Goal: Find specific page/section: Find specific page/section

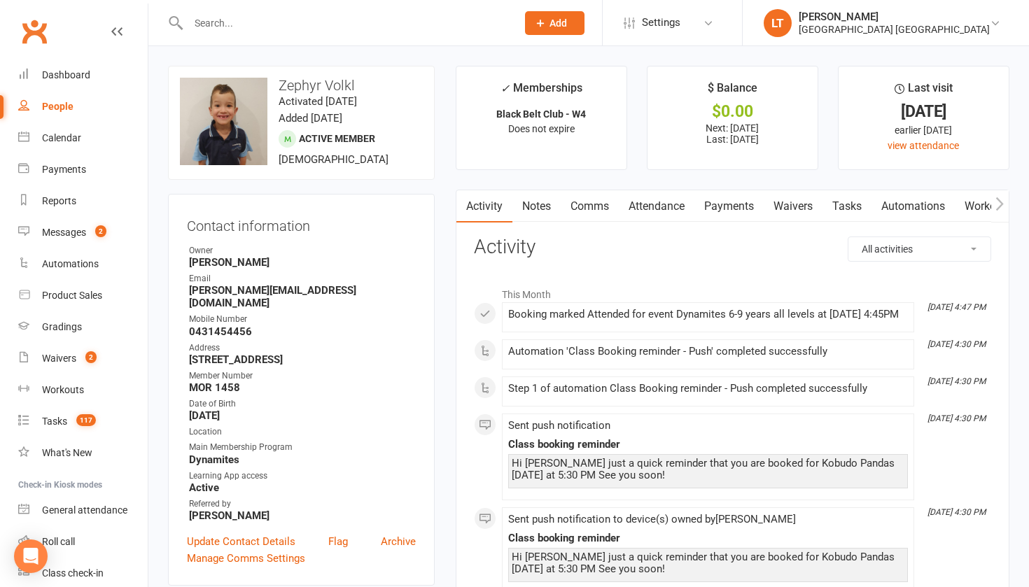
click at [58, 139] on div "Calendar" at bounding box center [61, 137] width 39 height 11
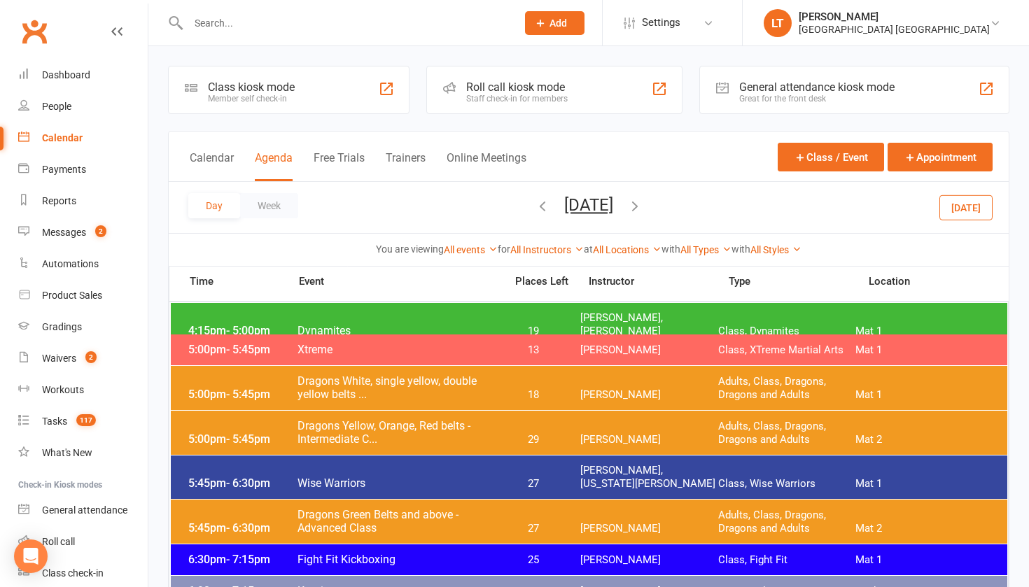
click at [581, 195] on button "[DATE]" at bounding box center [588, 205] width 49 height 20
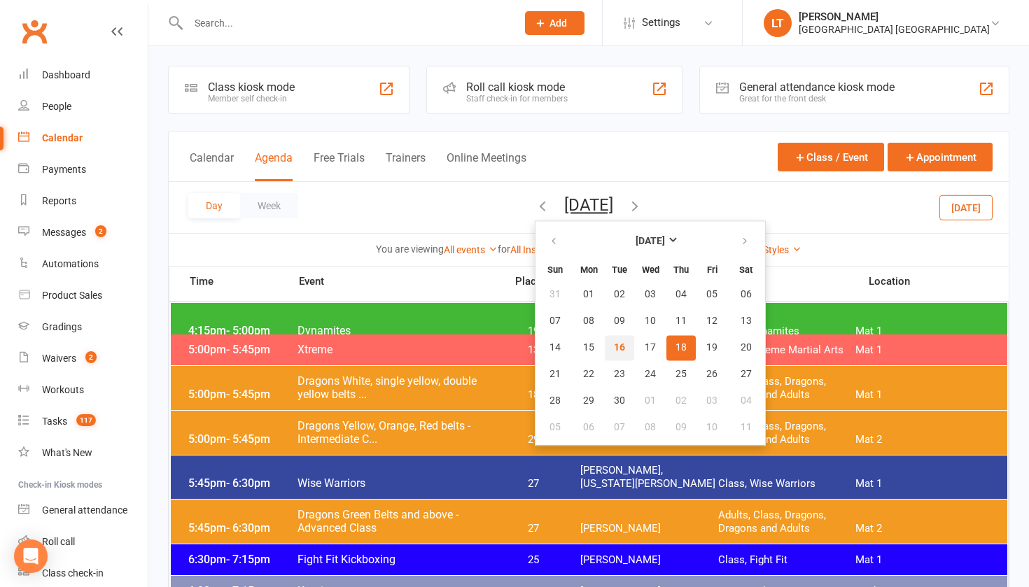
click at [605, 344] on button "16" at bounding box center [619, 347] width 29 height 25
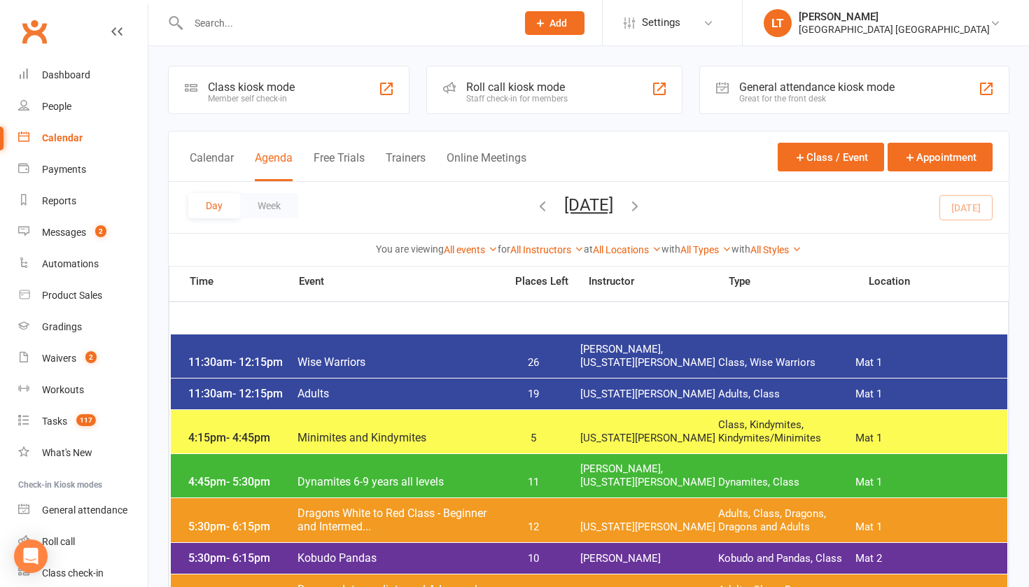
click at [613, 206] on button "[DATE]" at bounding box center [588, 205] width 49 height 20
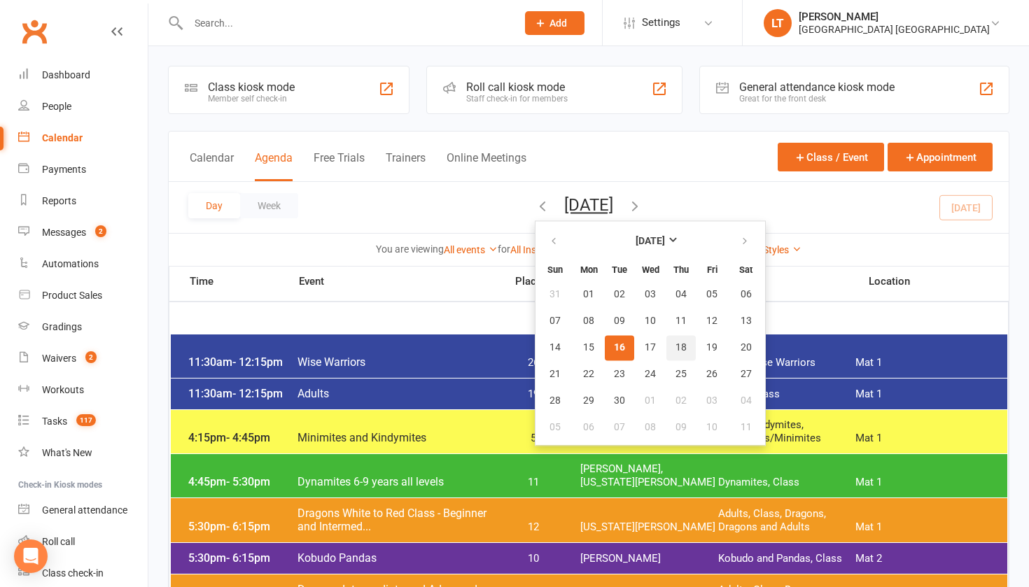
click at [675, 347] on span "18" at bounding box center [680, 347] width 11 height 11
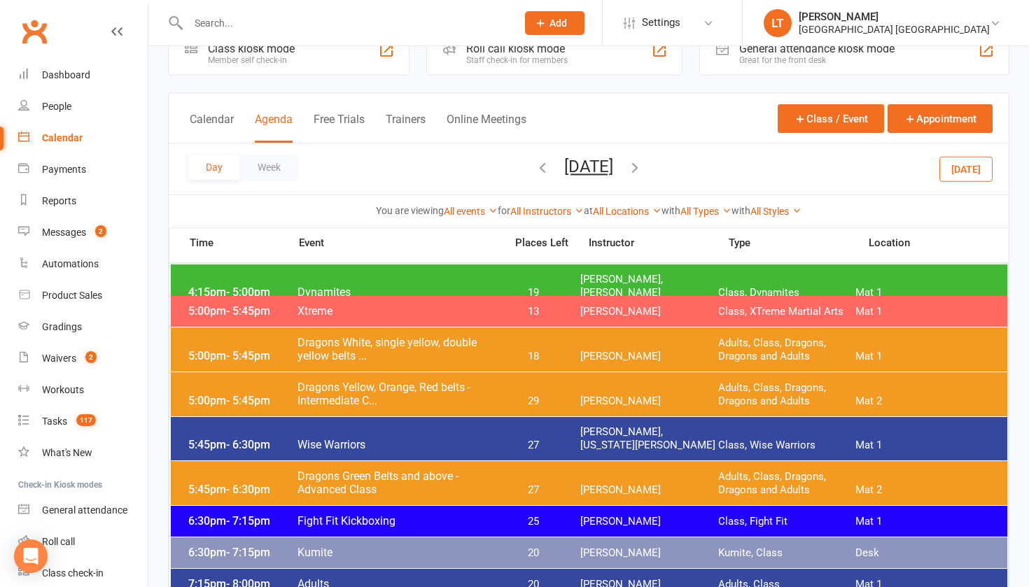
scroll to position [38, 0]
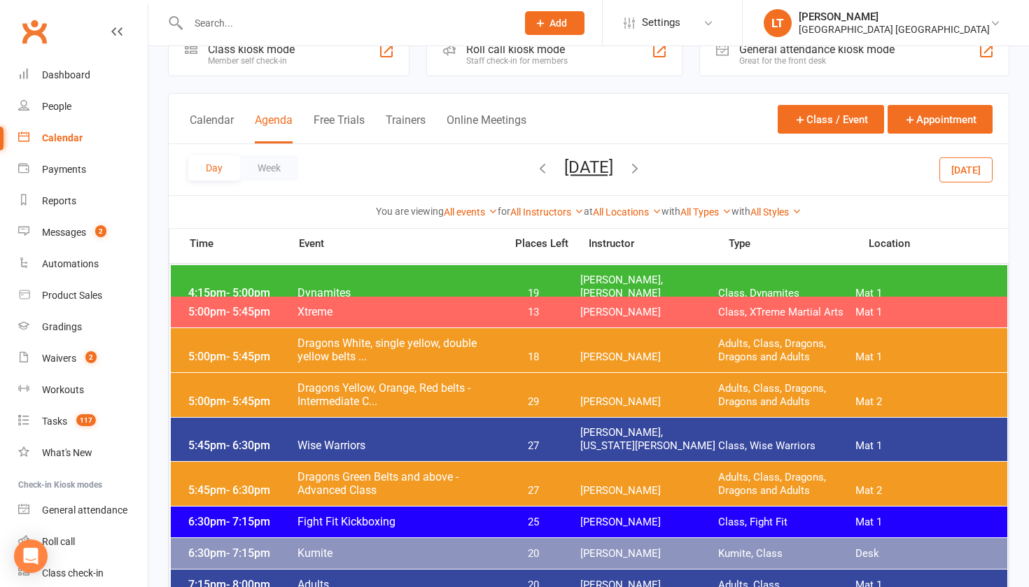
click at [535, 169] on icon "button" at bounding box center [542, 167] width 15 height 15
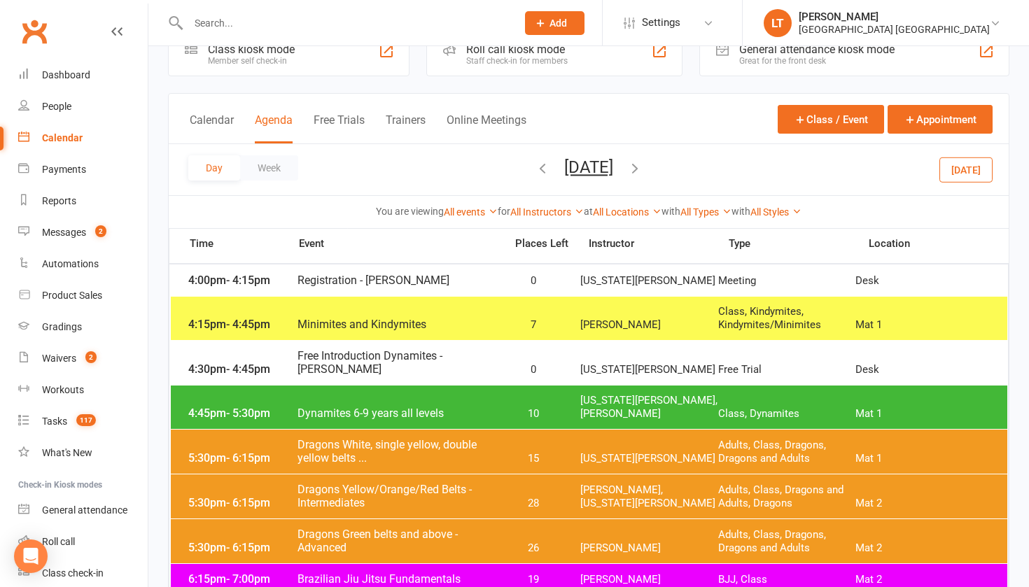
click at [535, 171] on icon "button" at bounding box center [542, 167] width 15 height 15
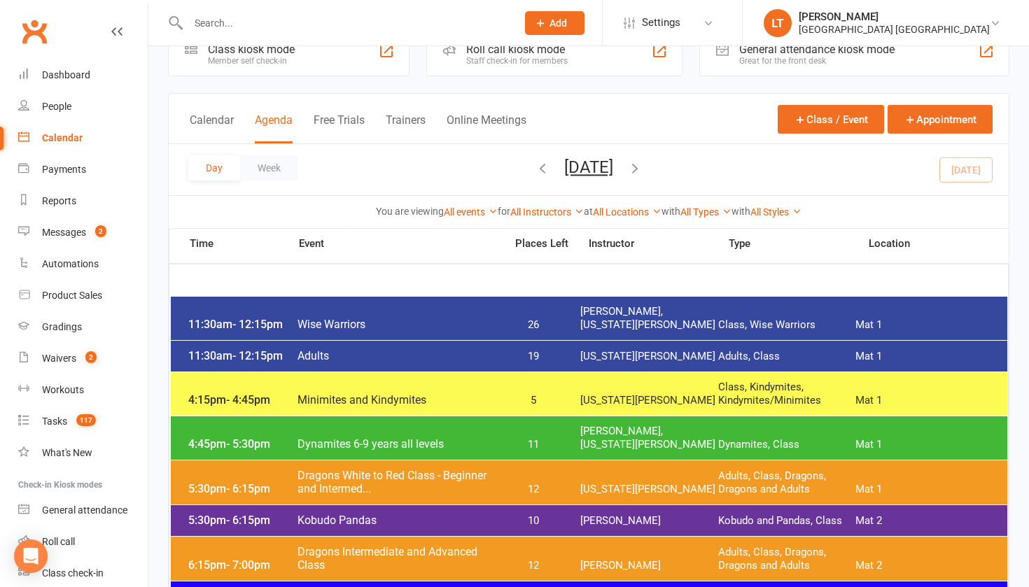
click at [213, 27] on input "text" at bounding box center [345, 23] width 323 height 20
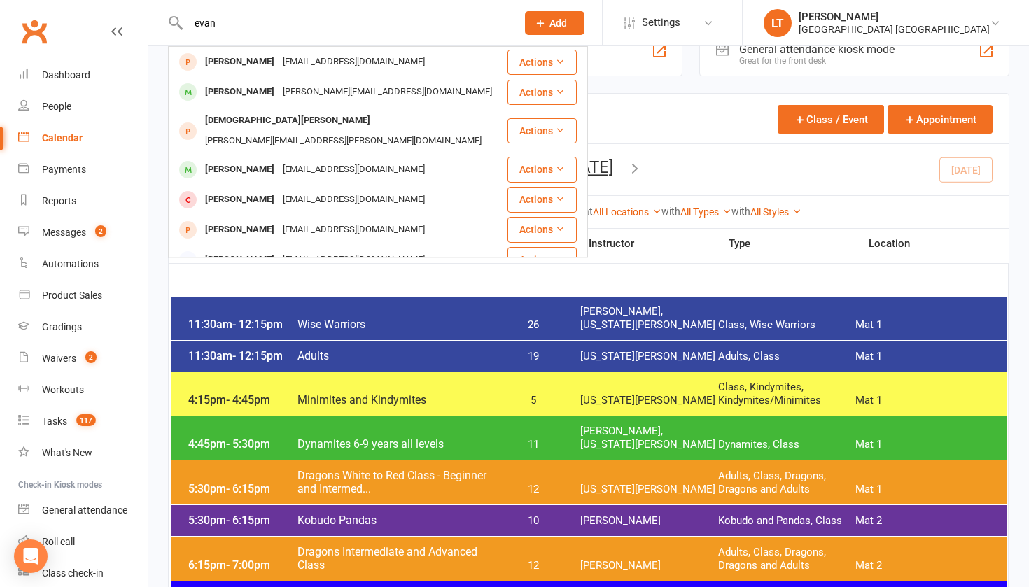
type input "[PERSON_NAME]"
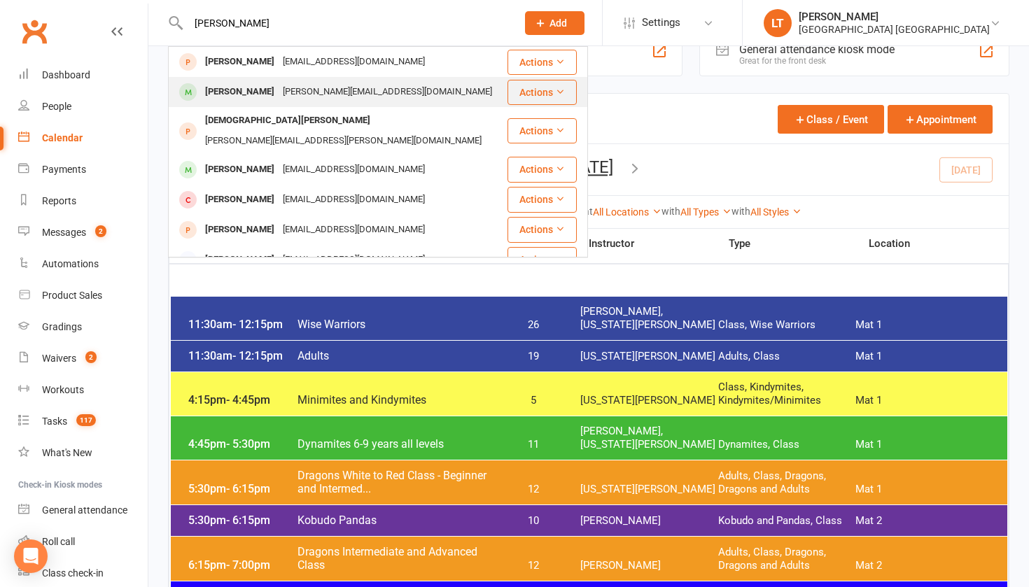
drag, startPoint x: 218, startPoint y: 45, endPoint x: 248, endPoint y: 89, distance: 52.8
click at [248, 89] on div "[PERSON_NAME]" at bounding box center [240, 92] width 78 height 20
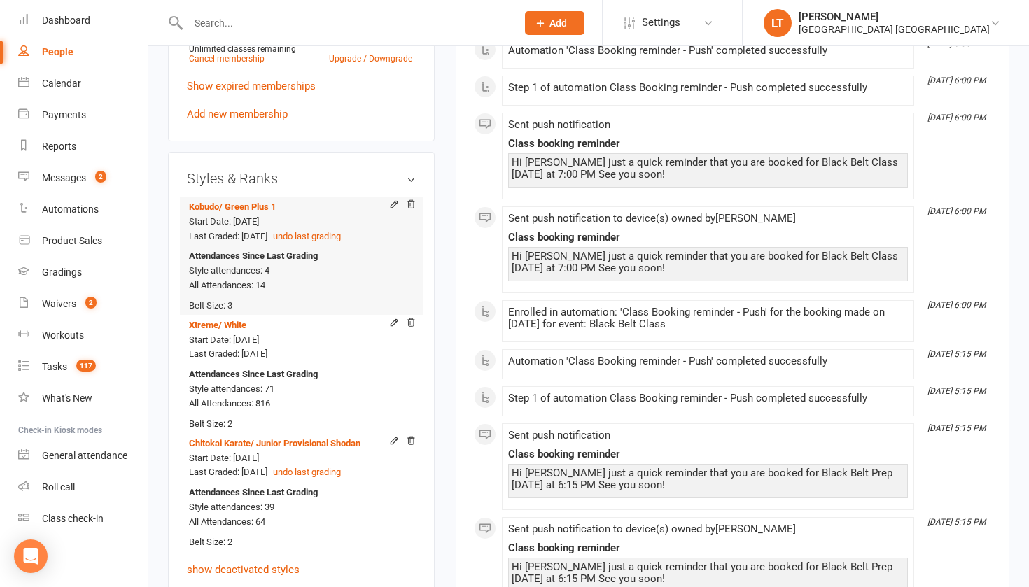
scroll to position [1110, 0]
